Goal: Information Seeking & Learning: Stay updated

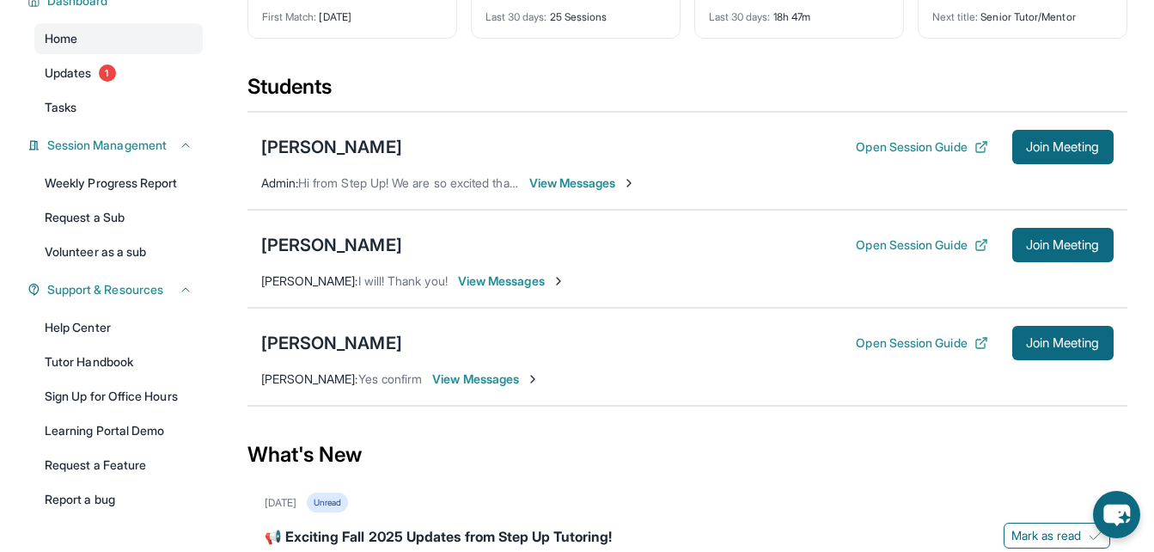
scroll to position [172, 0]
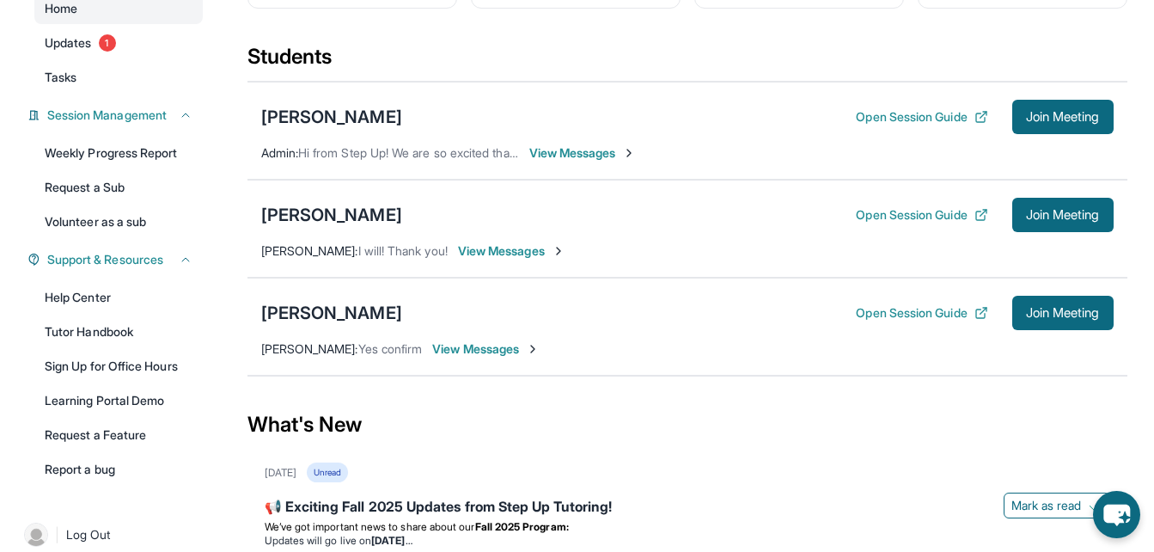
click at [497, 252] on span "View Messages" at bounding box center [511, 250] width 107 height 17
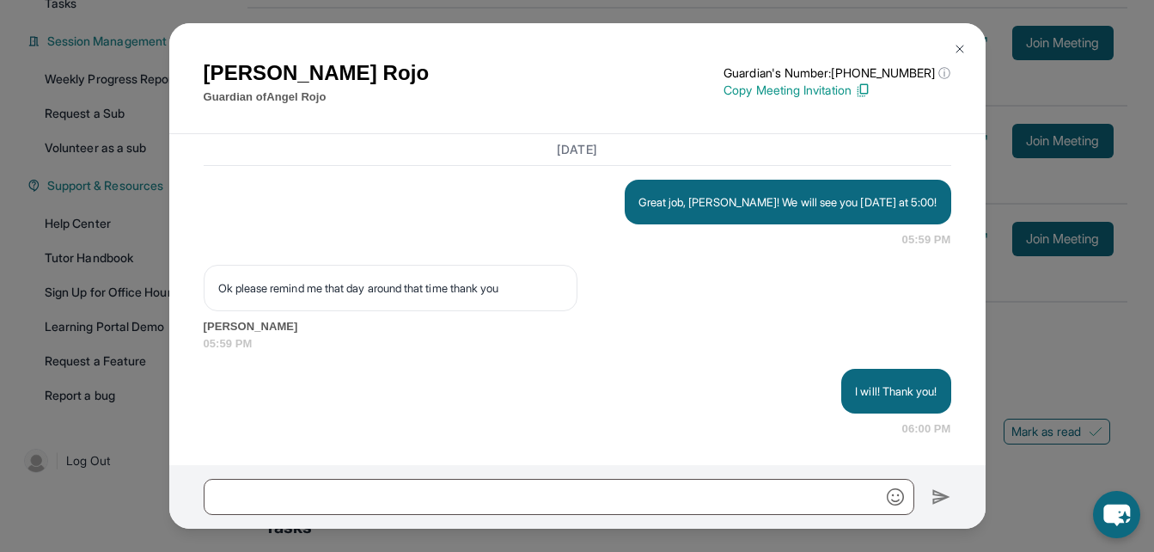
scroll to position [339, 0]
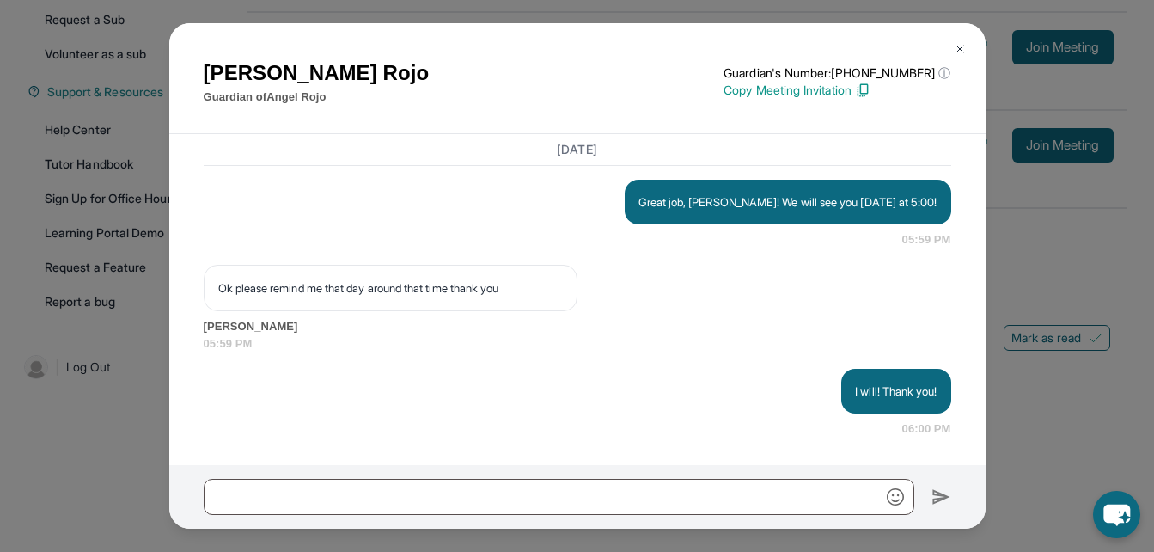
click at [961, 46] on img at bounding box center [960, 49] width 14 height 14
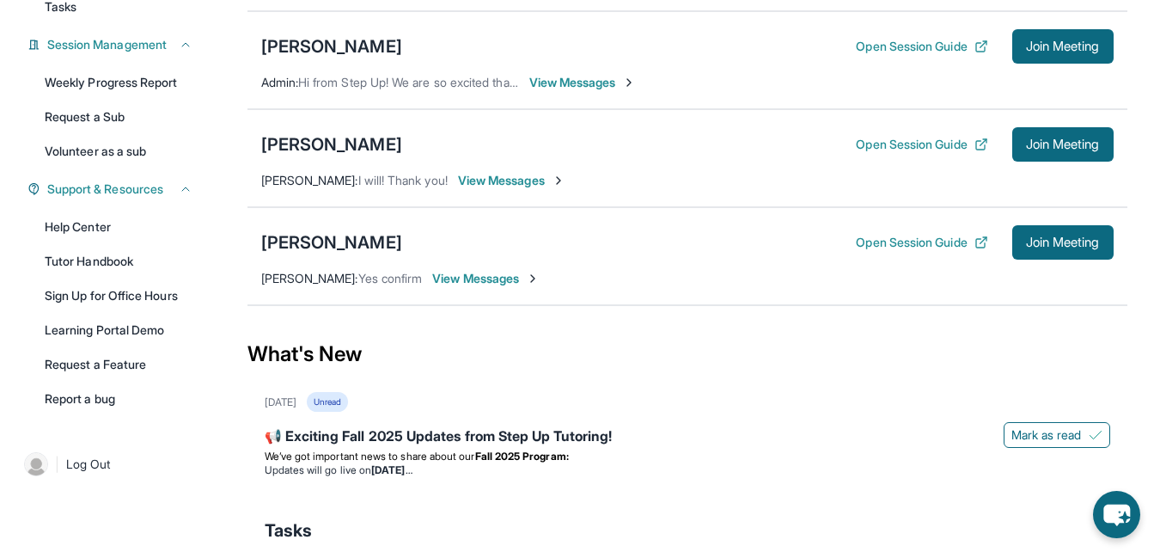
scroll to position [0, 0]
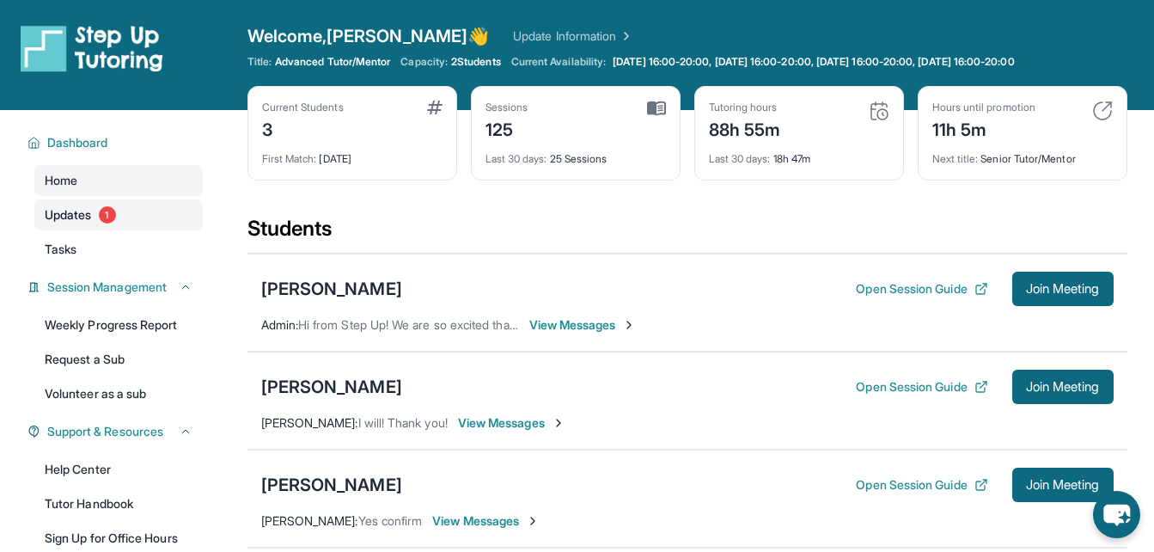
click at [77, 217] on span "Updates" at bounding box center [68, 214] width 47 height 17
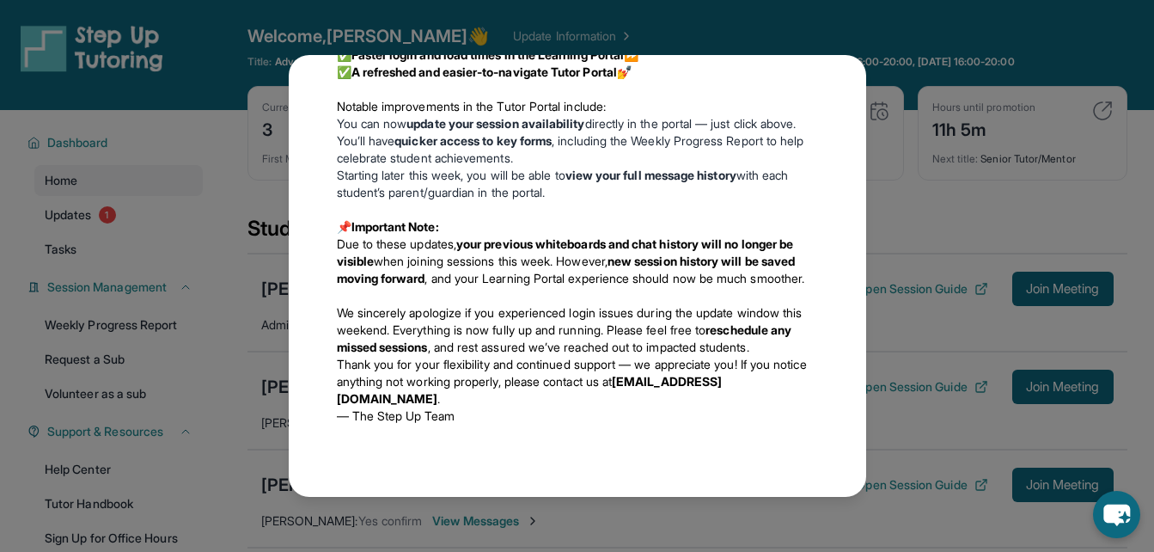
scroll to position [2232, 0]
click at [819, 40] on div "Updates [DATE] 📢 Exciting Fall 2025 Updates from Step Up Tutoring! We’ve got im…" at bounding box center [577, 276] width 1154 height 552
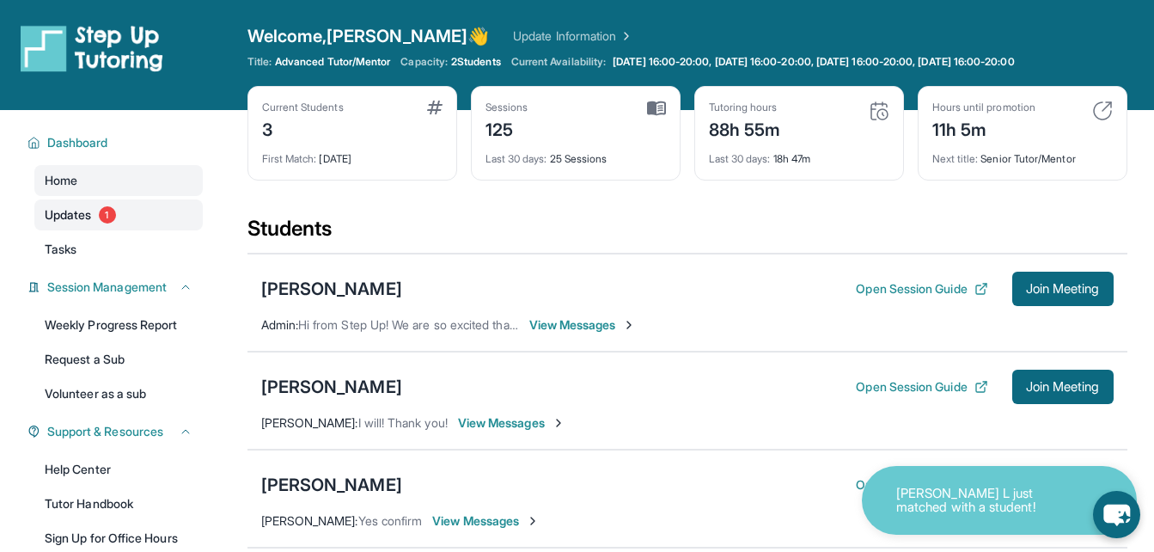
click at [81, 210] on span "Updates" at bounding box center [68, 214] width 47 height 17
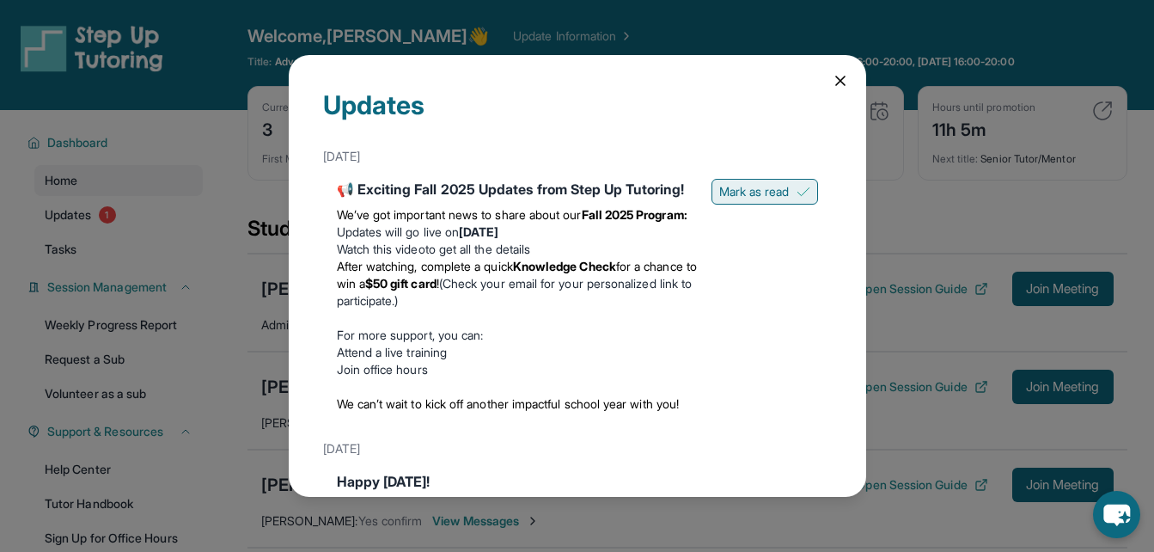
click at [729, 189] on span "Mark as read" at bounding box center [754, 191] width 70 height 17
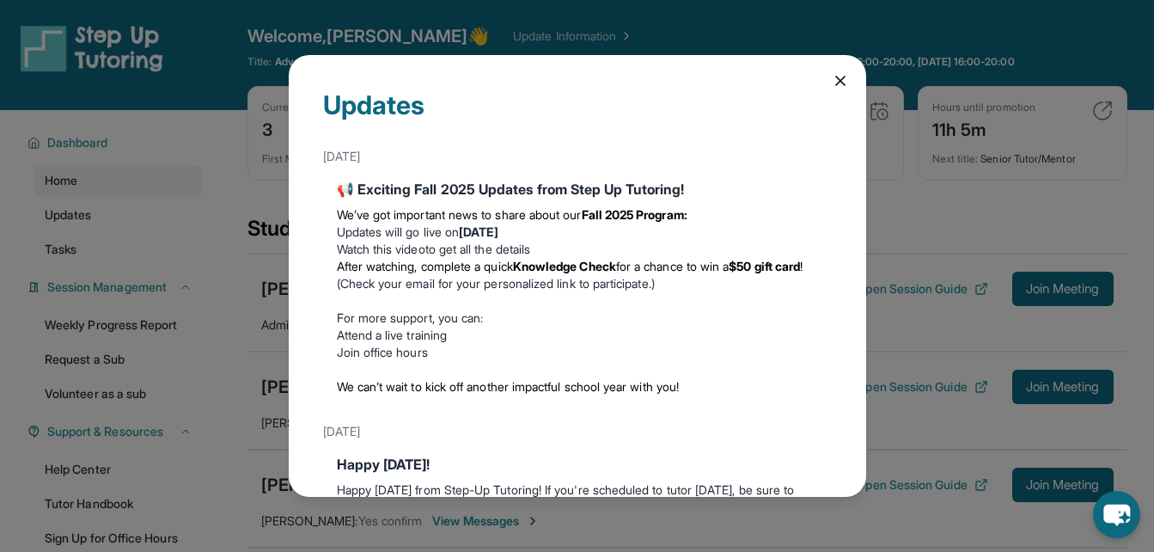
click at [832, 85] on icon at bounding box center [840, 80] width 17 height 17
